Goal: Task Accomplishment & Management: Use online tool/utility

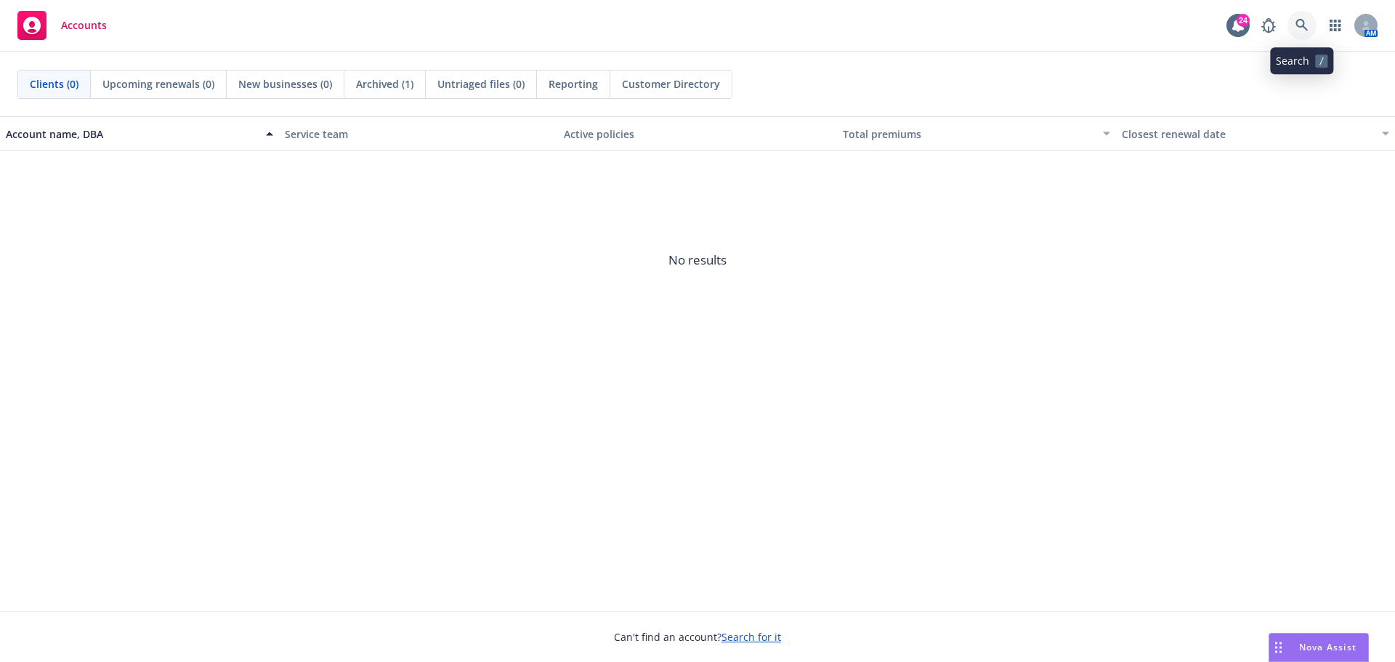
click at [1302, 27] on icon at bounding box center [1301, 25] width 12 height 12
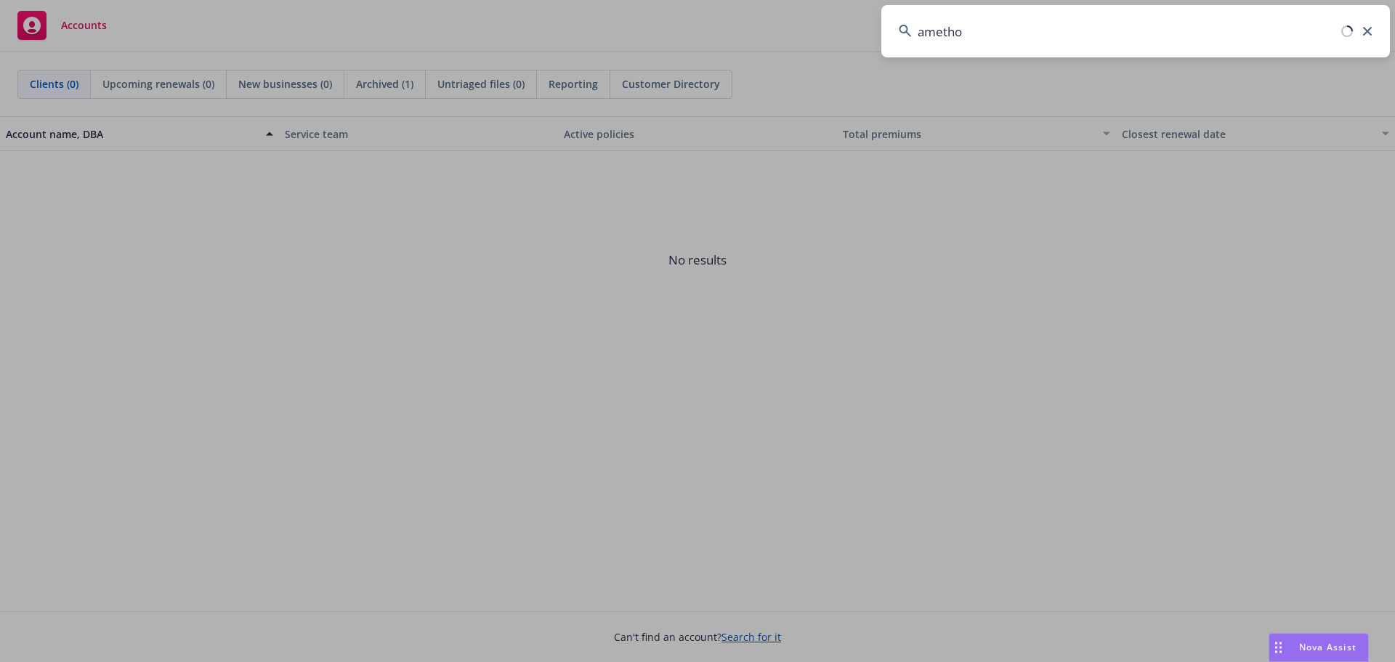
type input "amethod"
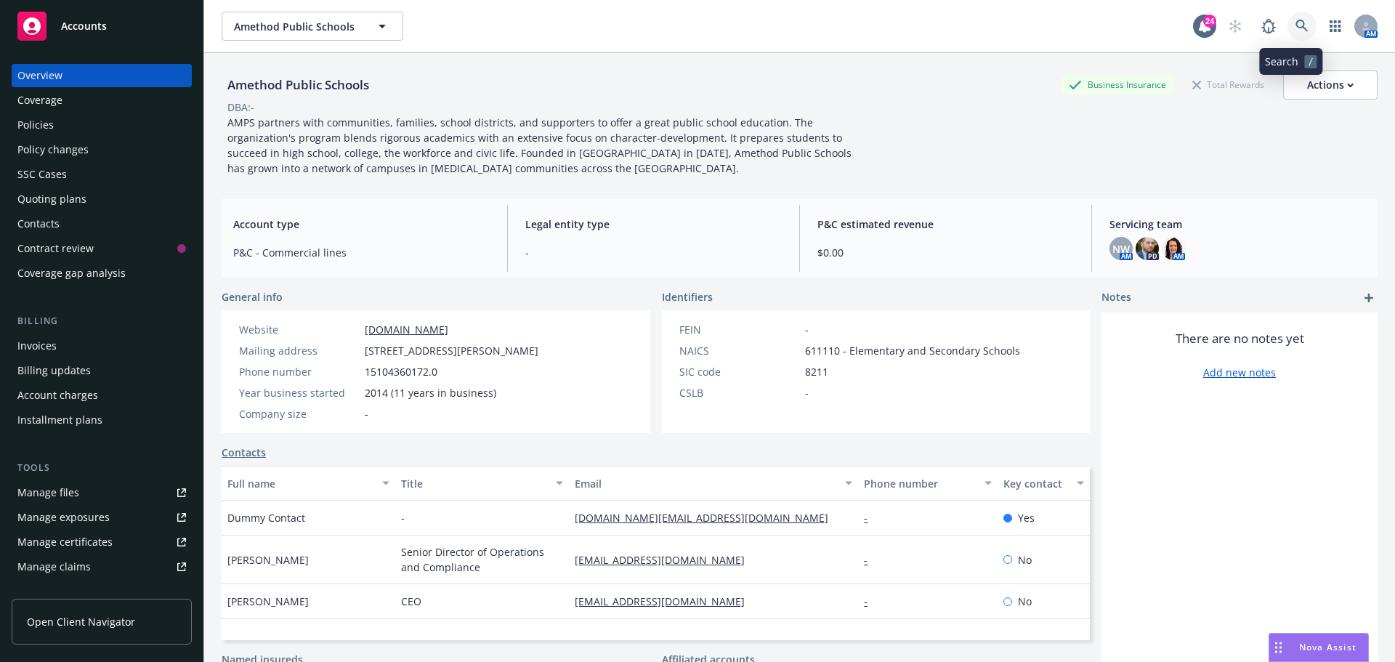
click at [1295, 23] on icon at bounding box center [1301, 26] width 13 height 13
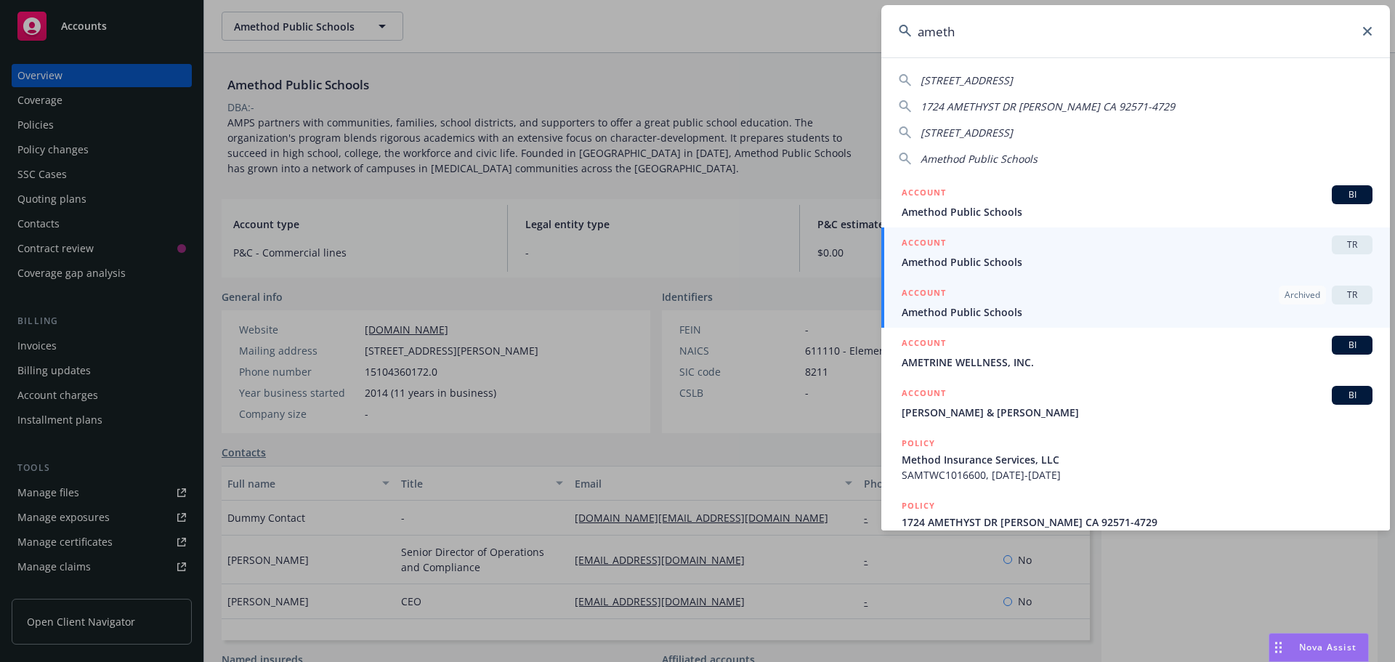
type input "ameth"
click at [1013, 253] on div "ACCOUNT TR" at bounding box center [1136, 244] width 471 height 19
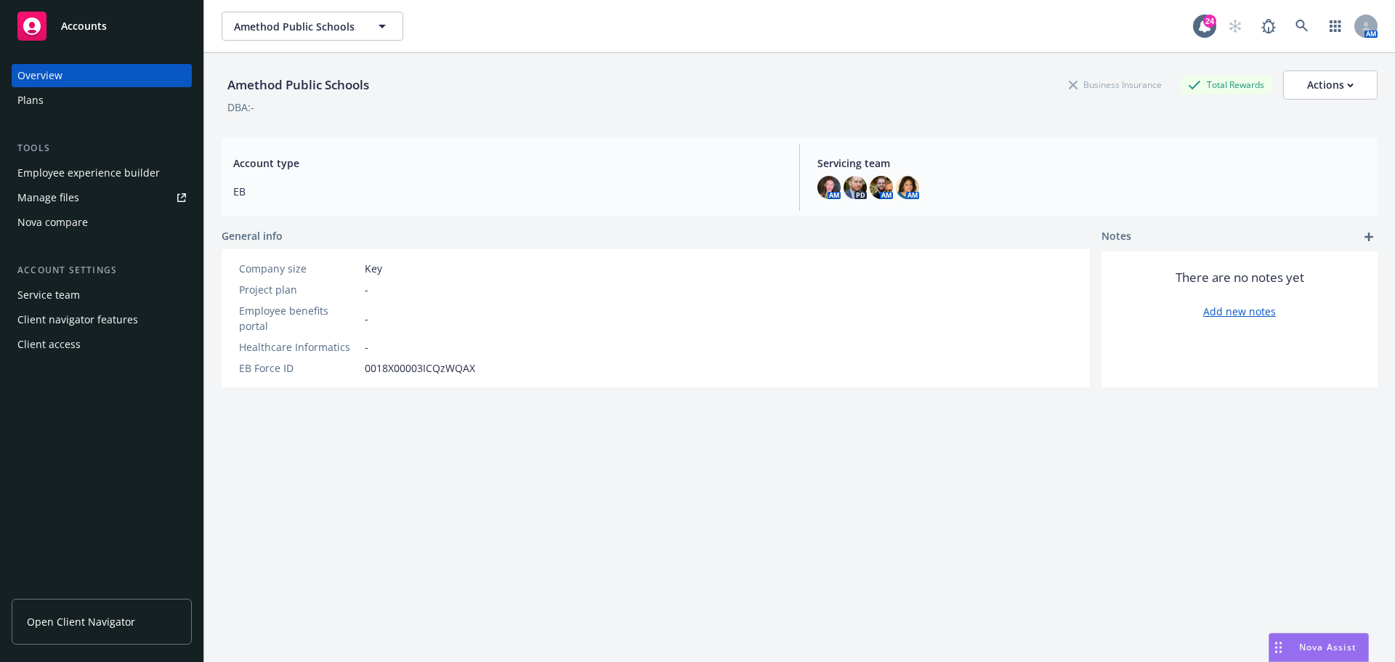
click at [60, 202] on div "Manage files" at bounding box center [48, 197] width 62 height 23
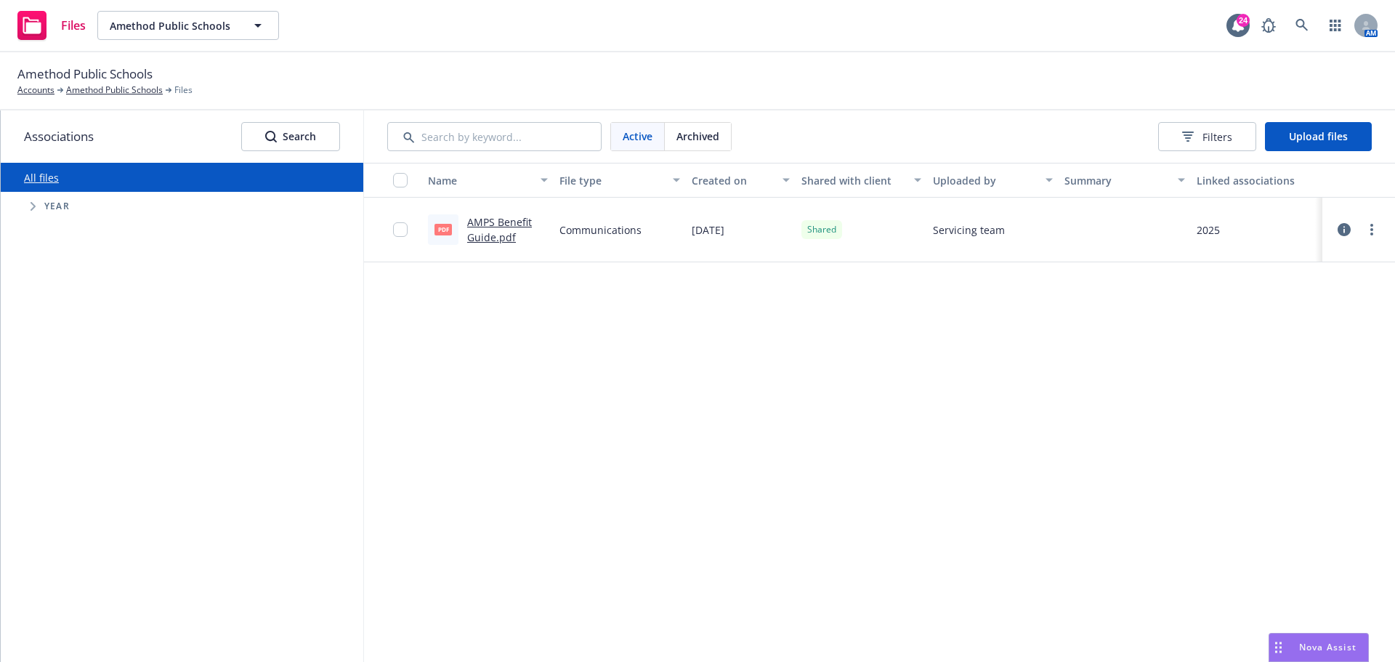
click at [45, 204] on span "Year" at bounding box center [56, 206] width 25 height 9
click at [35, 204] on icon "Tree Example" at bounding box center [34, 206] width 6 height 9
click at [64, 402] on input "Tree Example" at bounding box center [69, 405] width 15 height 15
checkbox input "true"
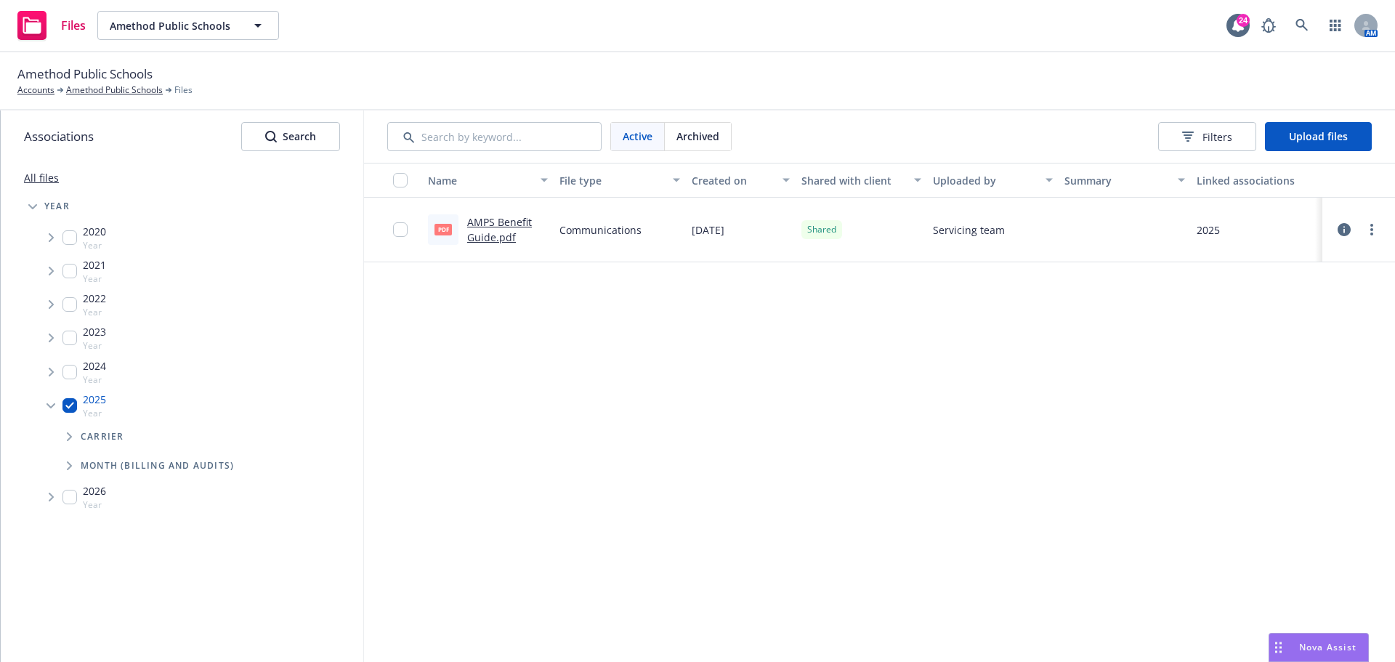
click at [67, 439] on icon "Tree Example" at bounding box center [70, 436] width 6 height 9
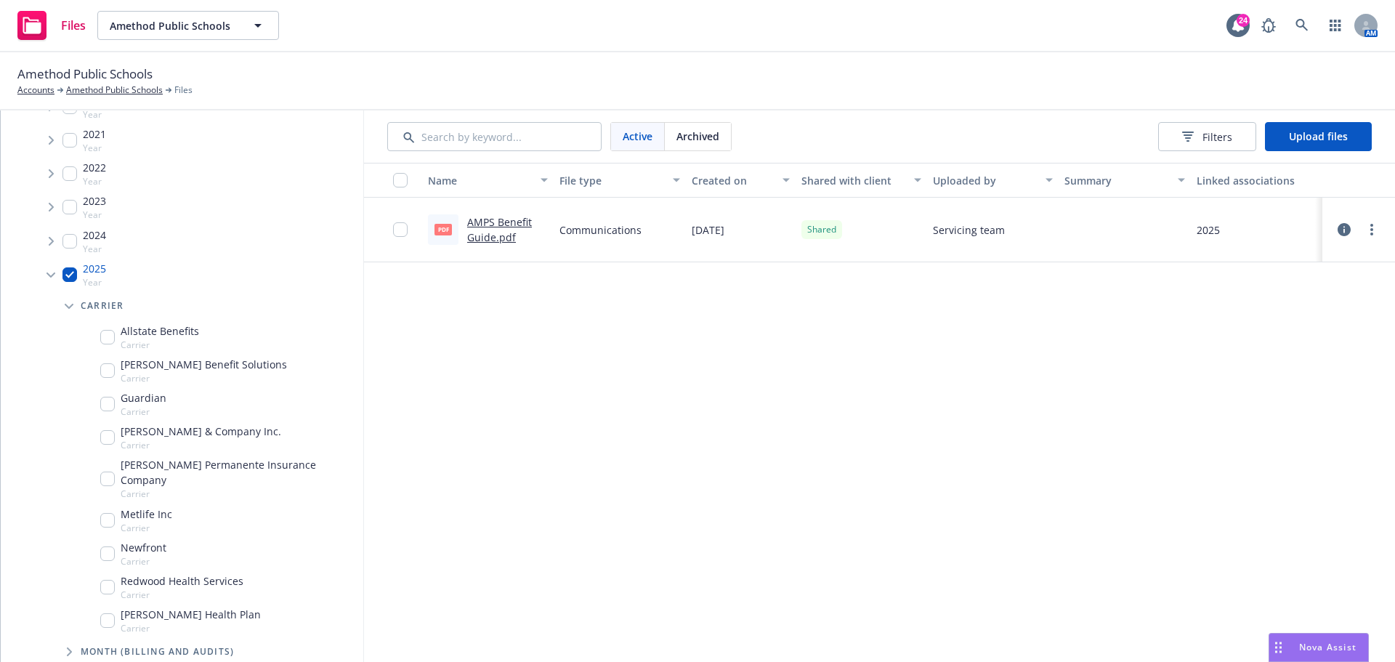
scroll to position [153, 0]
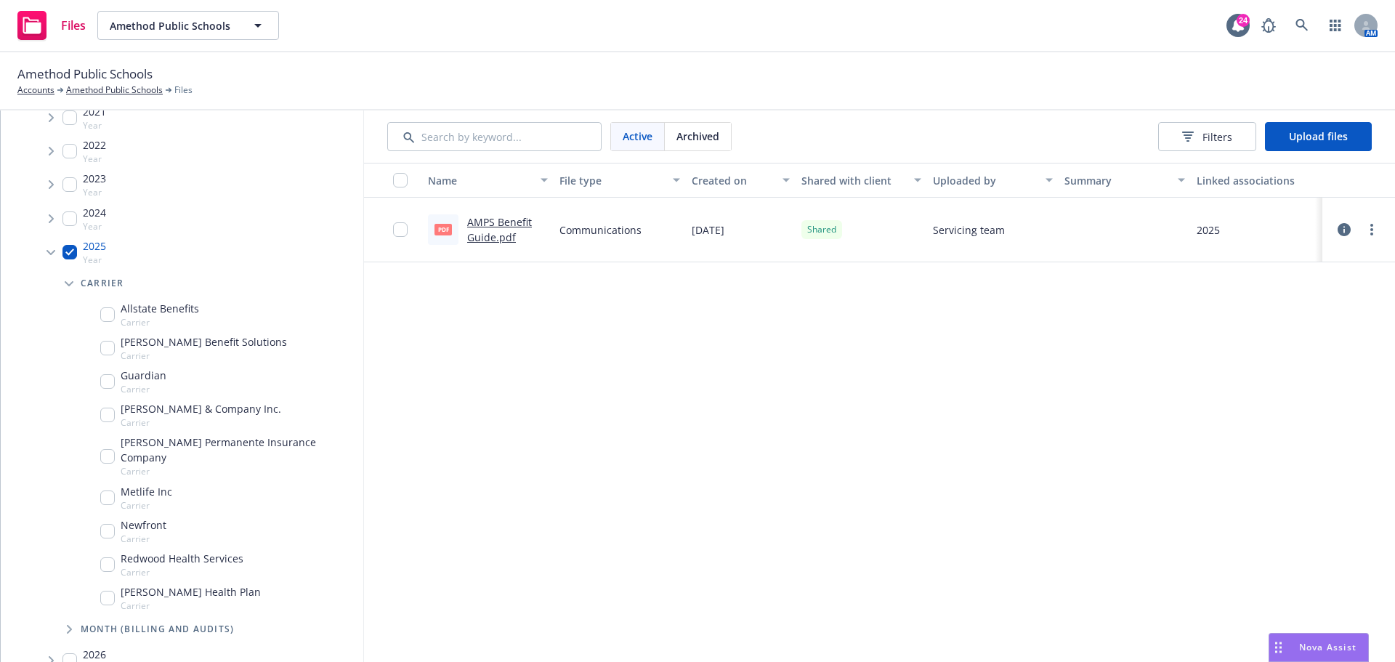
click at [72, 288] on span "Tree Example" at bounding box center [68, 283] width 23 height 23
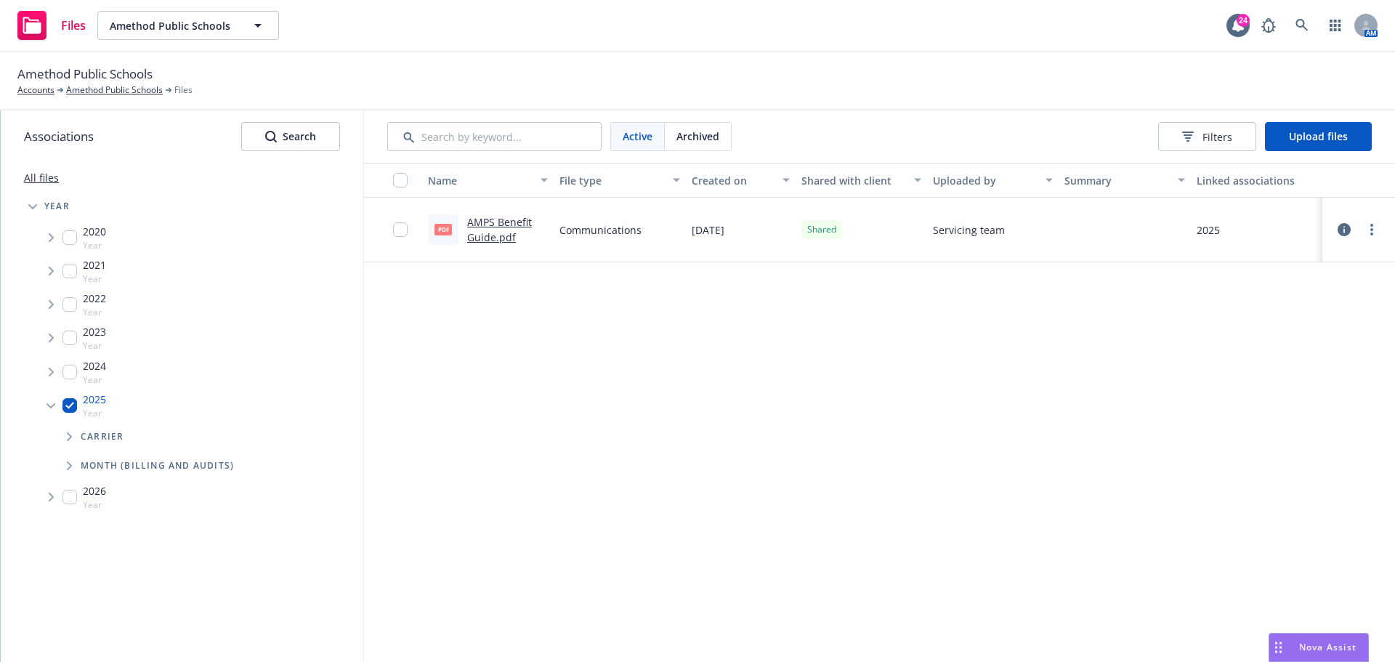
drag, startPoint x: 103, startPoint y: 402, endPoint x: 492, endPoint y: 551, distance: 416.8
click at [492, 551] on div "Name File type Created on Shared with client Uploaded by Summary Linked associa…" at bounding box center [879, 412] width 1031 height 499
